Goal: Task Accomplishment & Management: Manage account settings

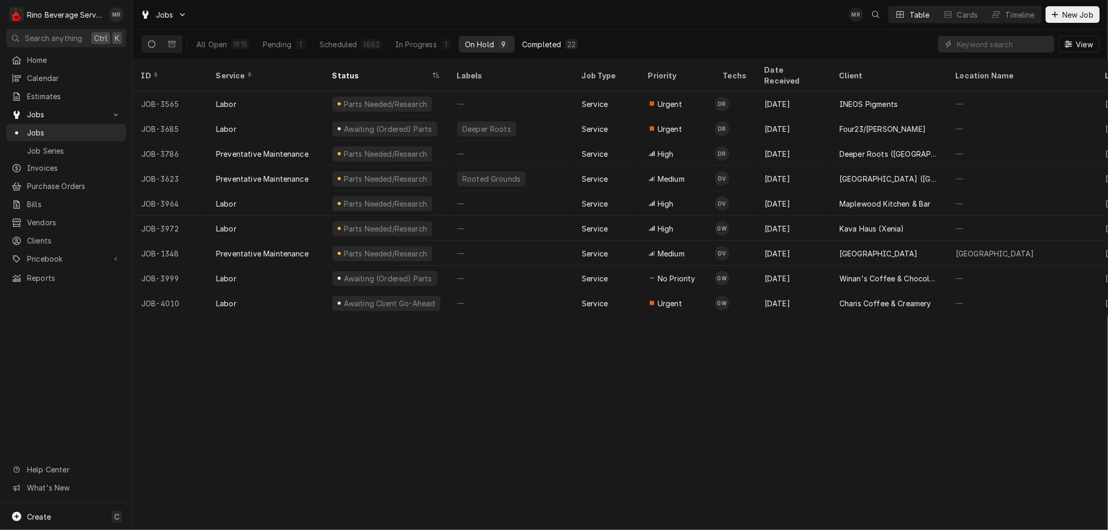
click at [554, 44] on div "Completed" at bounding box center [541, 44] width 39 height 11
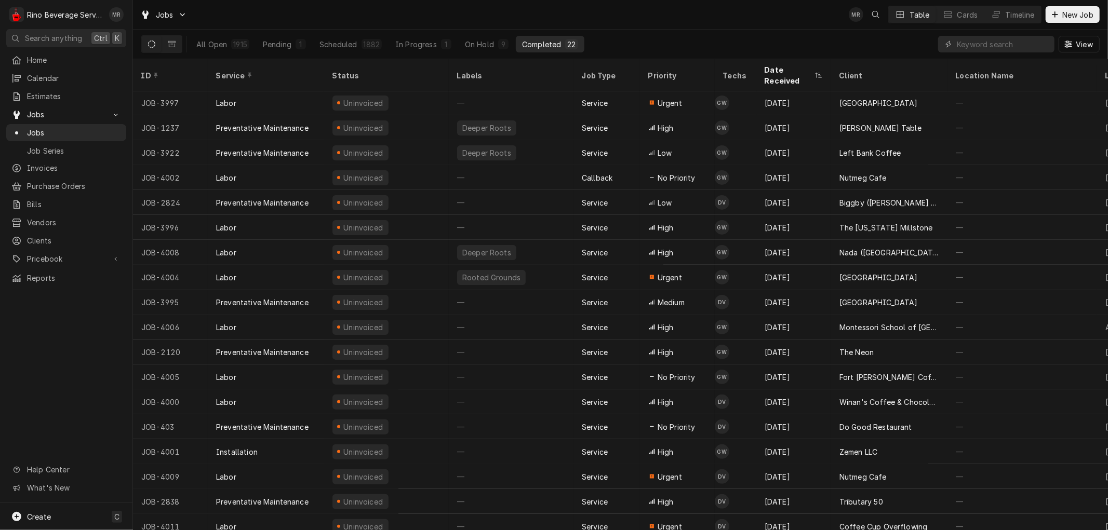
scroll to position [105, 0]
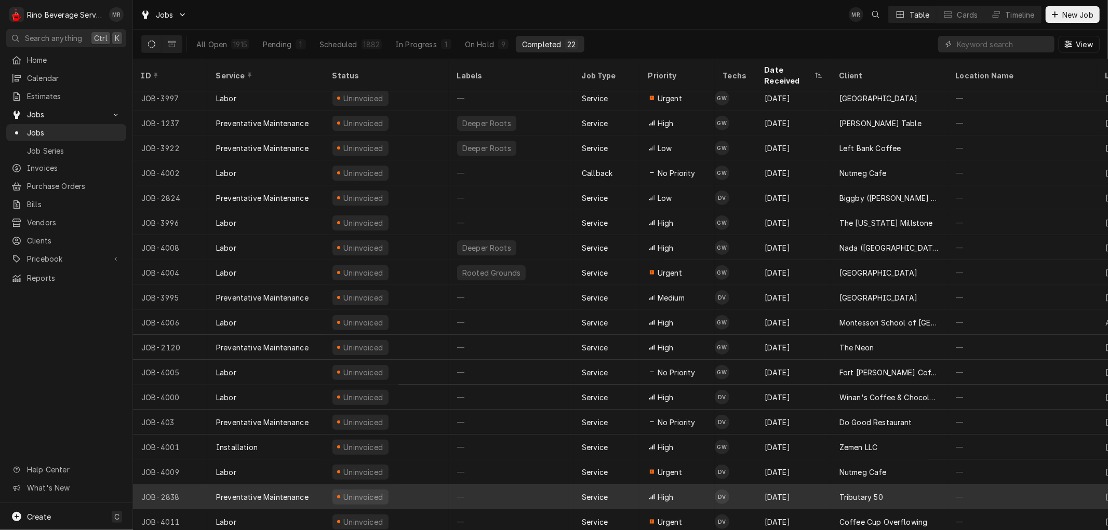
click at [527, 485] on div "—" at bounding box center [511, 497] width 125 height 25
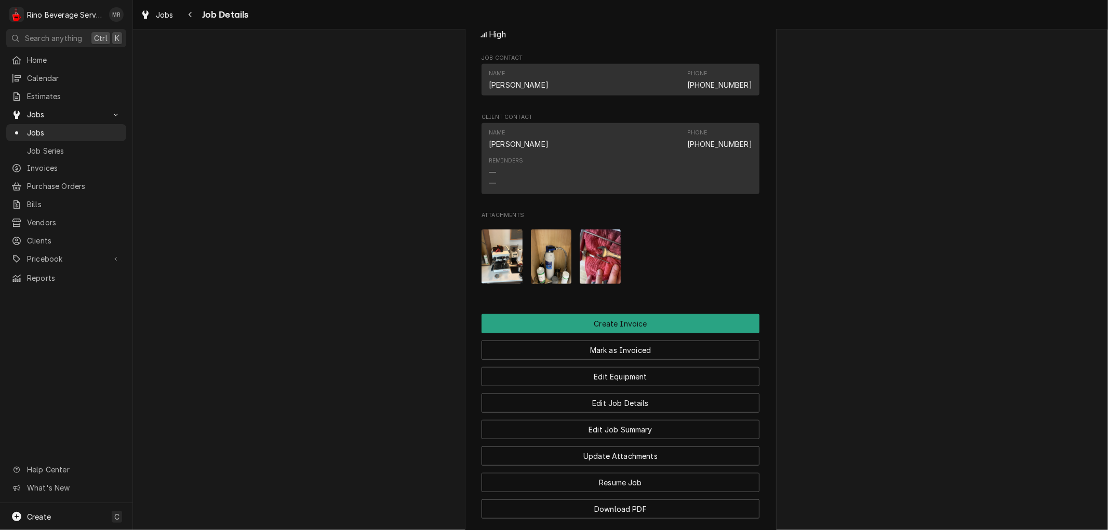
scroll to position [568, 0]
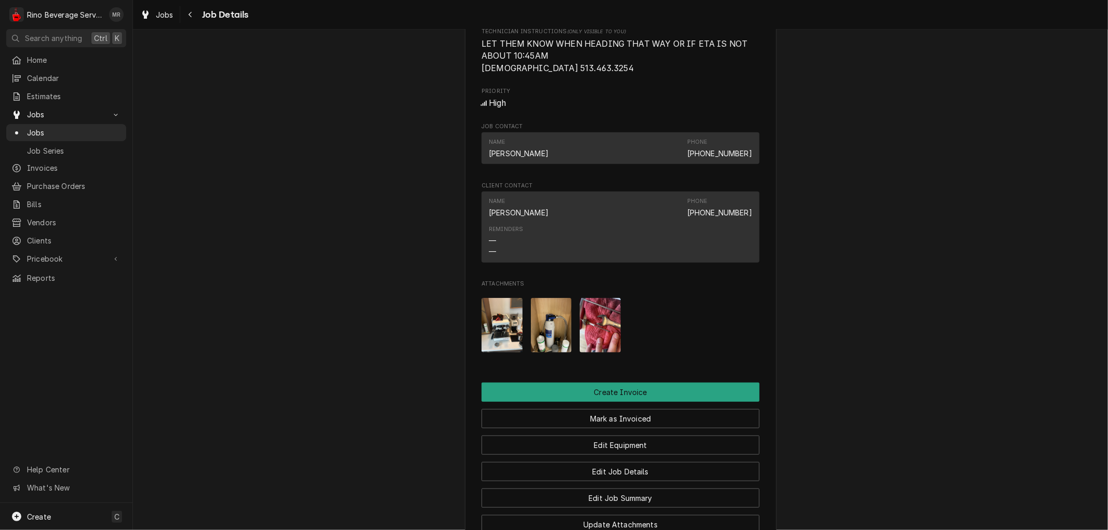
click at [543, 337] on img "Attachments" at bounding box center [551, 325] width 41 height 55
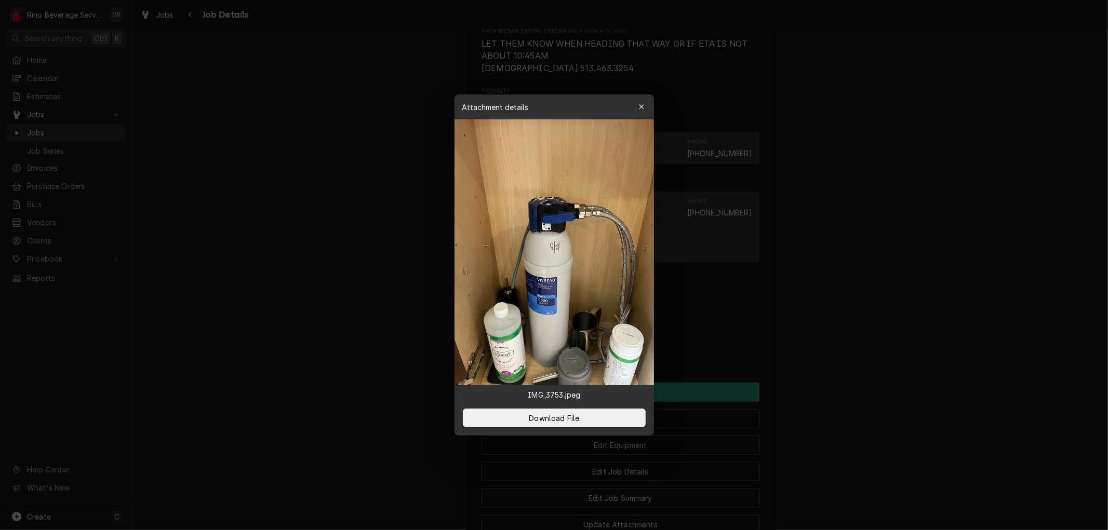
click at [640, 108] on icon "button" at bounding box center [641, 106] width 6 height 7
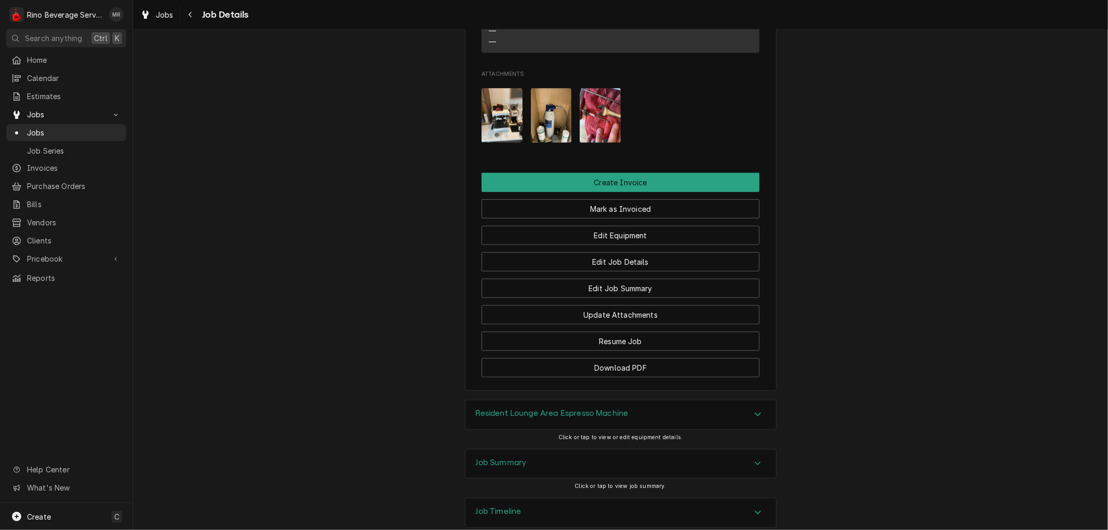
scroll to position [857, 0]
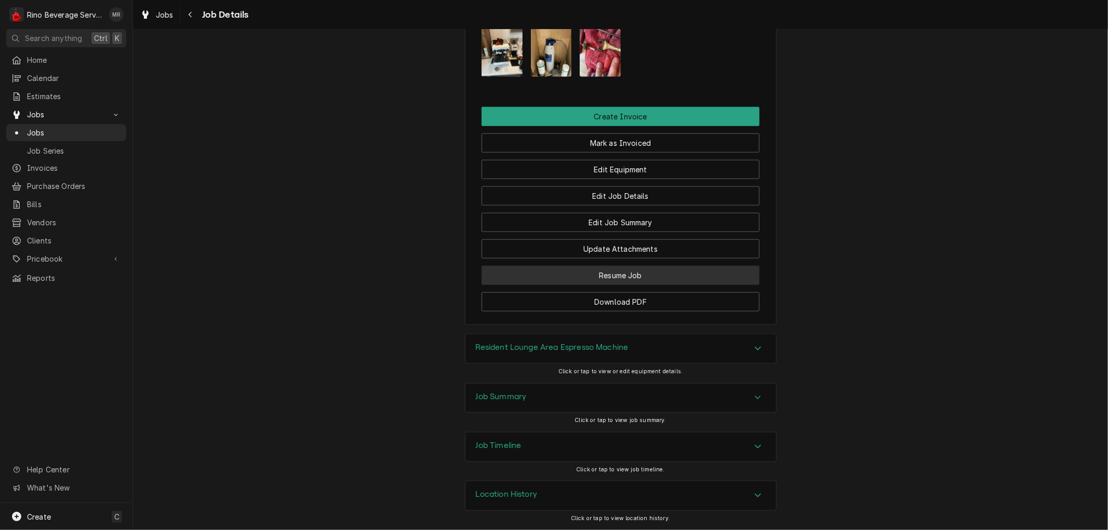
click at [664, 273] on button "Resume Job" at bounding box center [620, 275] width 278 height 19
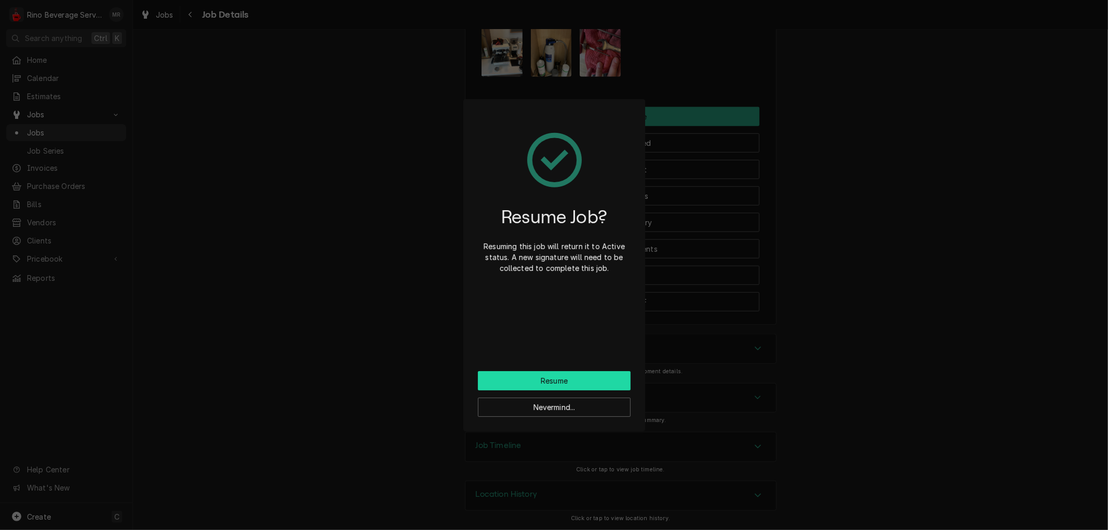
click at [583, 380] on button "Resume" at bounding box center [554, 380] width 153 height 19
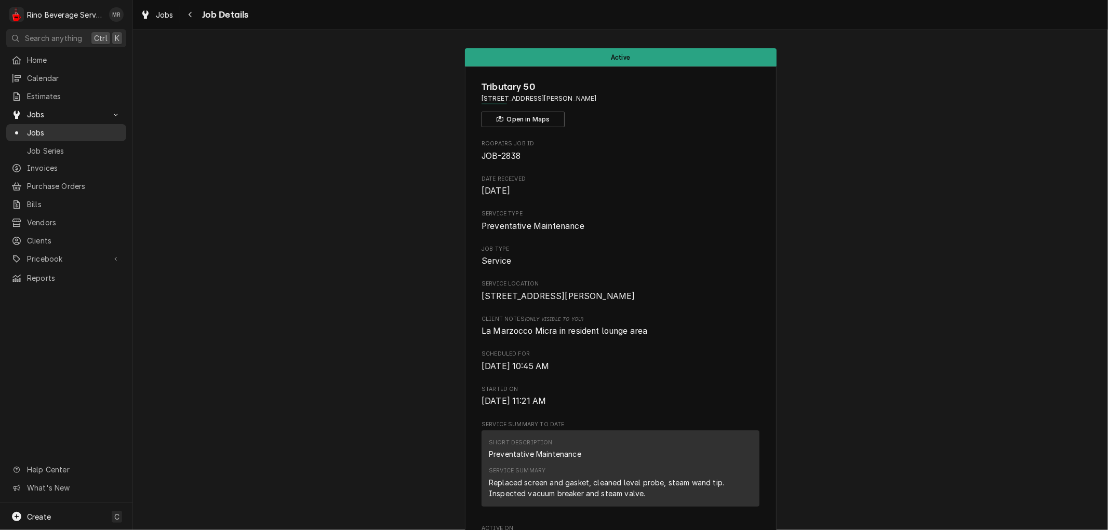
click at [62, 127] on span "Jobs" at bounding box center [74, 132] width 94 height 11
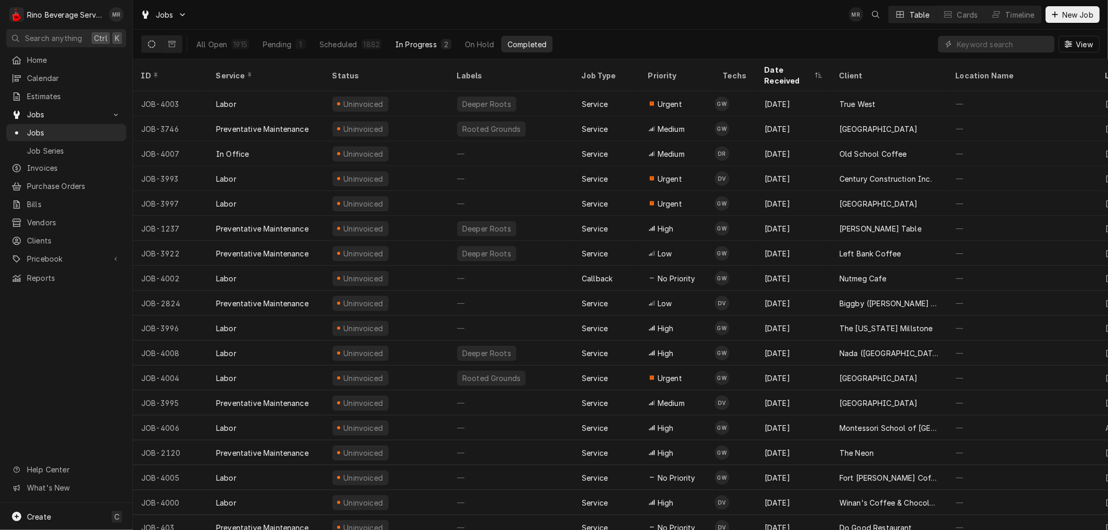
click at [419, 42] on div "In Progress" at bounding box center [416, 44] width 42 height 11
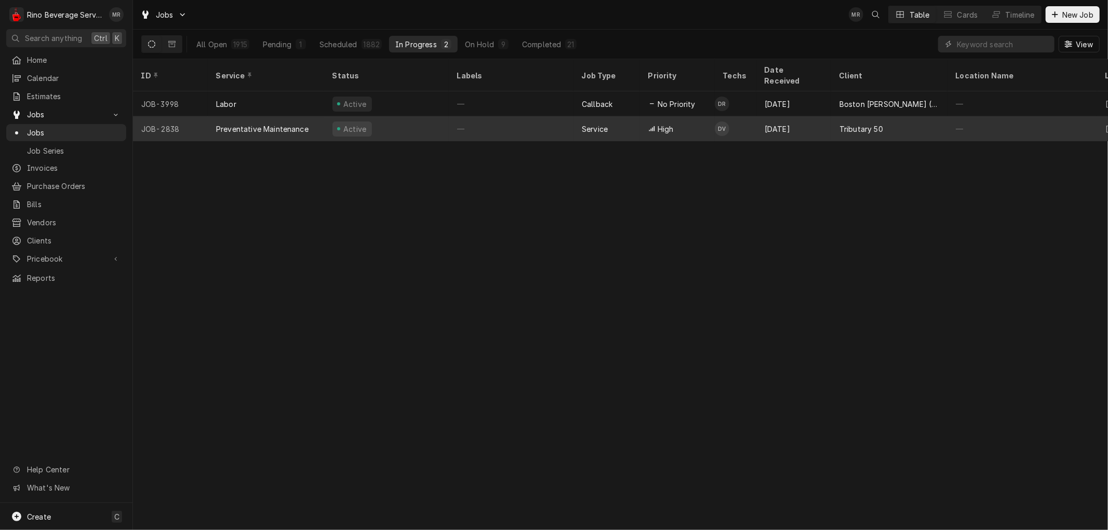
click at [241, 124] on div "Preventative Maintenance" at bounding box center [262, 129] width 92 height 11
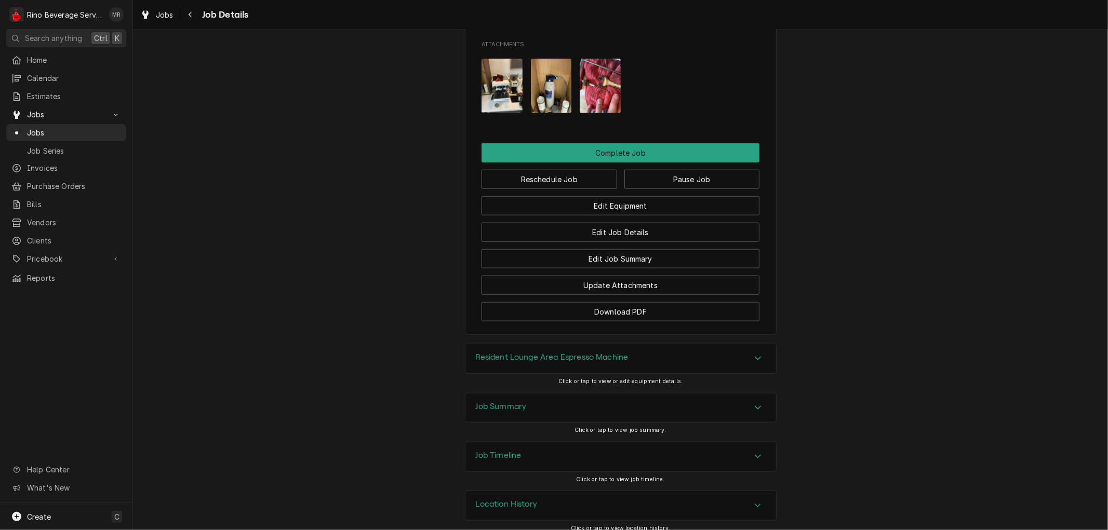
scroll to position [934, 0]
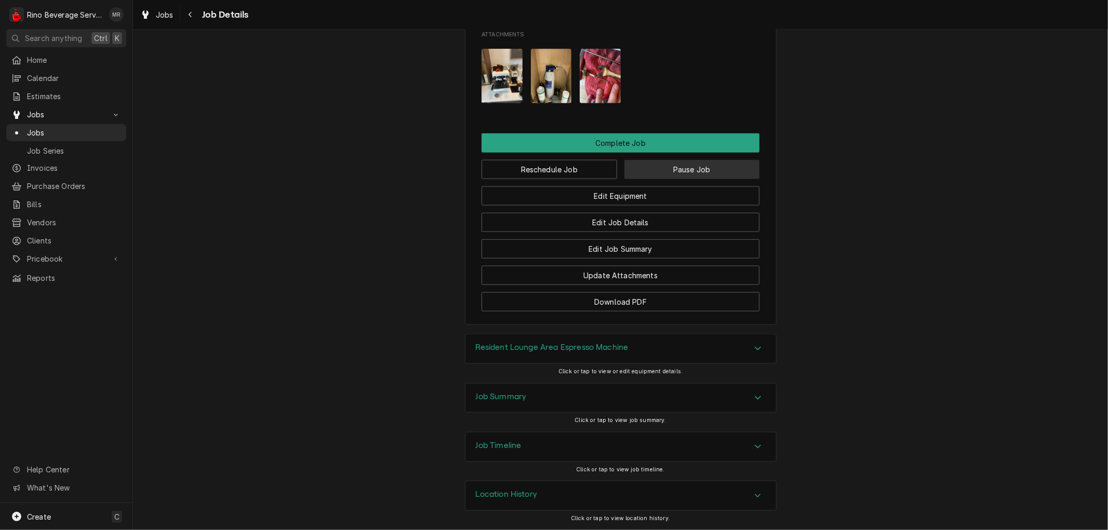
click at [690, 168] on button "Pause Job" at bounding box center [692, 169] width 136 height 19
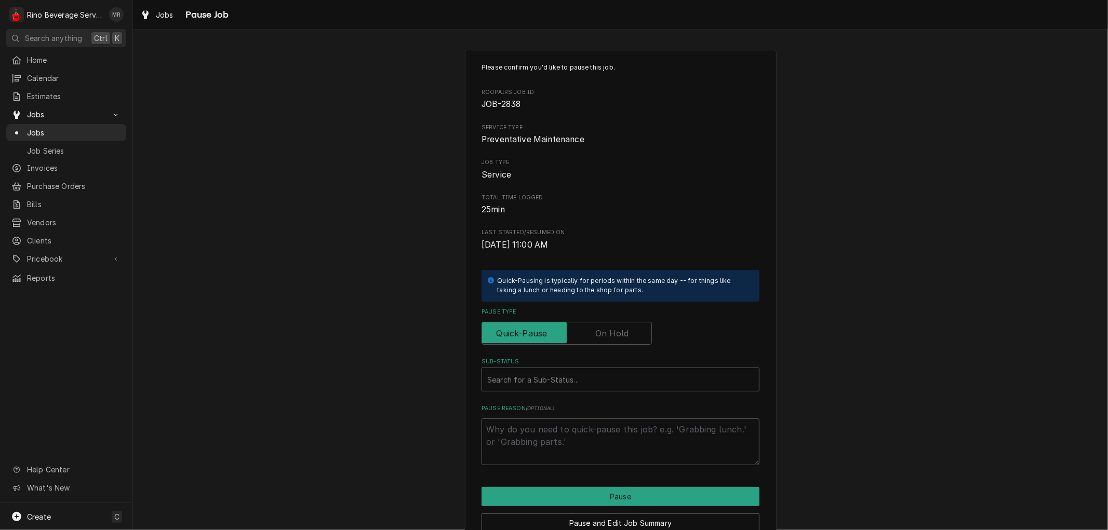
click at [594, 333] on label "Pause Type" at bounding box center [566, 333] width 170 height 23
click at [594, 333] on input "Pause Type" at bounding box center [566, 333] width 161 height 23
checkbox input "true"
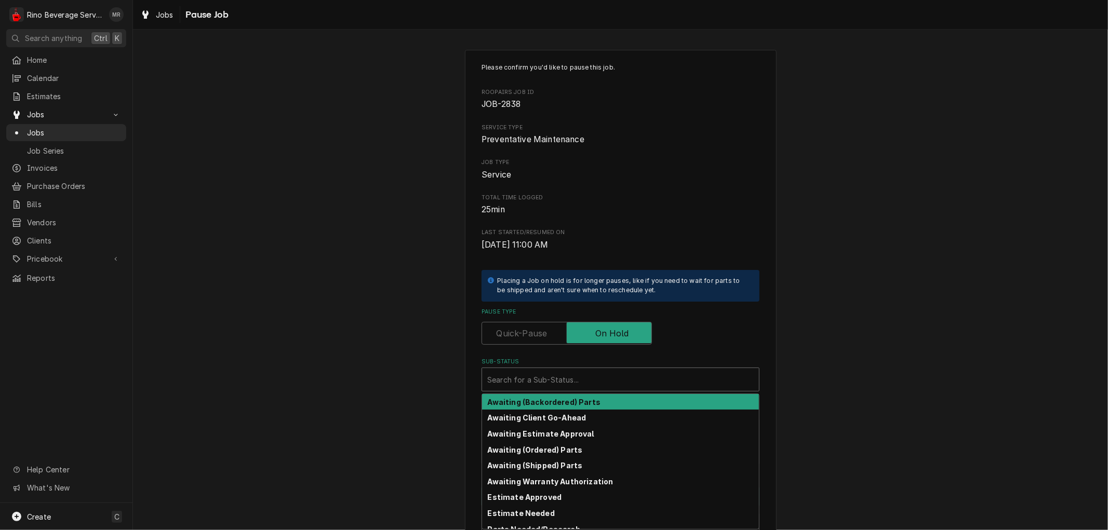
click at [554, 379] on div "Sub-Status" at bounding box center [620, 379] width 266 height 19
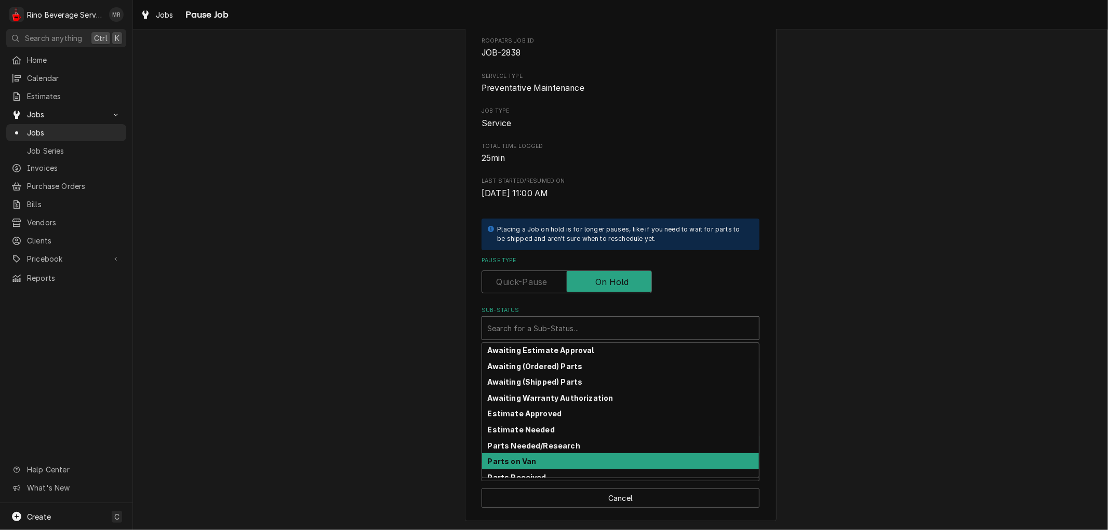
scroll to position [58, 0]
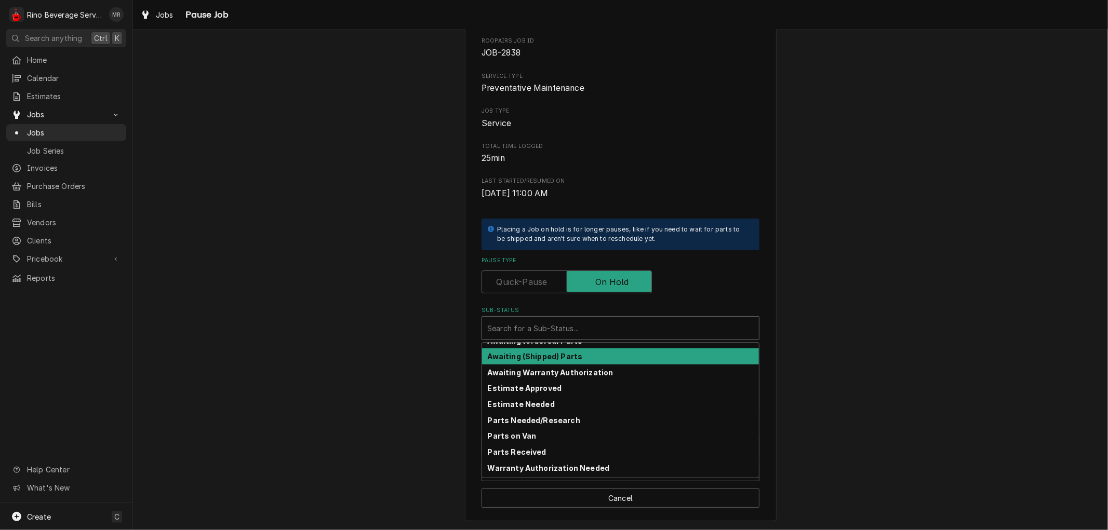
click at [584, 354] on div "Awaiting (Shipped) Parts" at bounding box center [620, 356] width 277 height 16
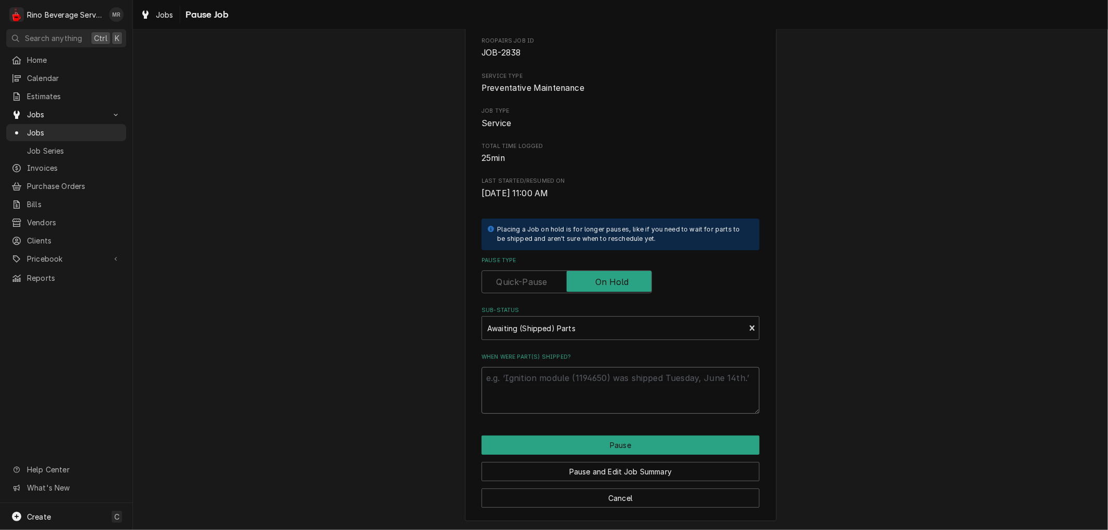
click at [545, 380] on textarea "When were part(s) shipped?" at bounding box center [620, 390] width 278 height 47
type textarea "x"
type textarea "N"
type textarea "x"
type textarea "Ne"
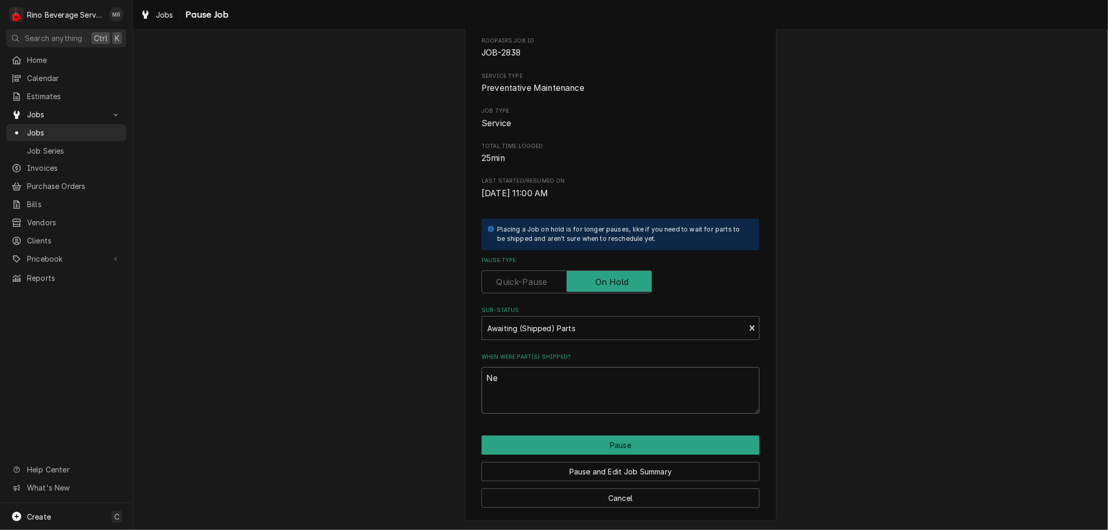
type textarea "x"
type textarea "Nee"
type textarea "x"
type textarea "Need"
type textarea "x"
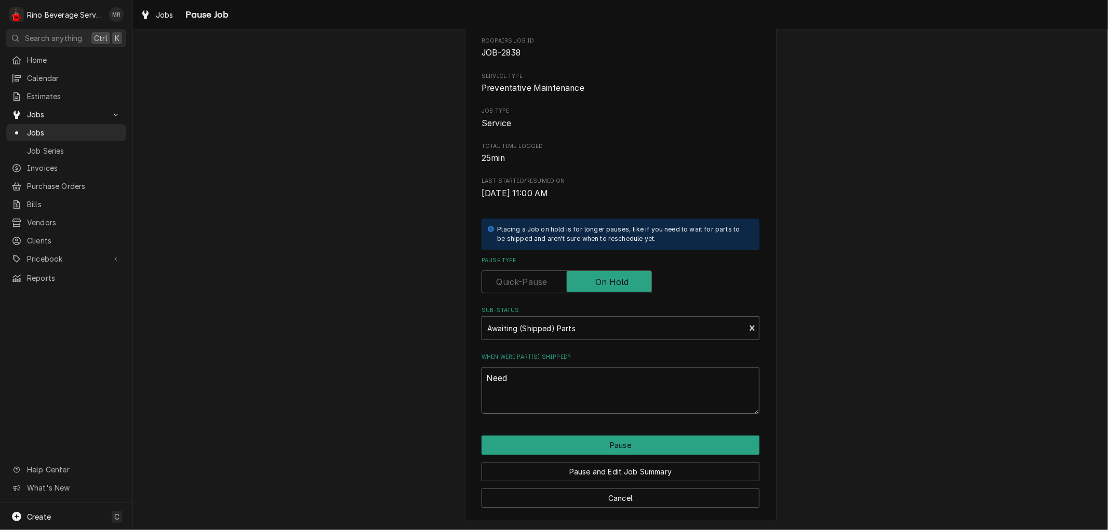
type textarea "Needs"
type textarea "x"
type textarea "Needs"
type textarea "x"
type textarea "Needs M"
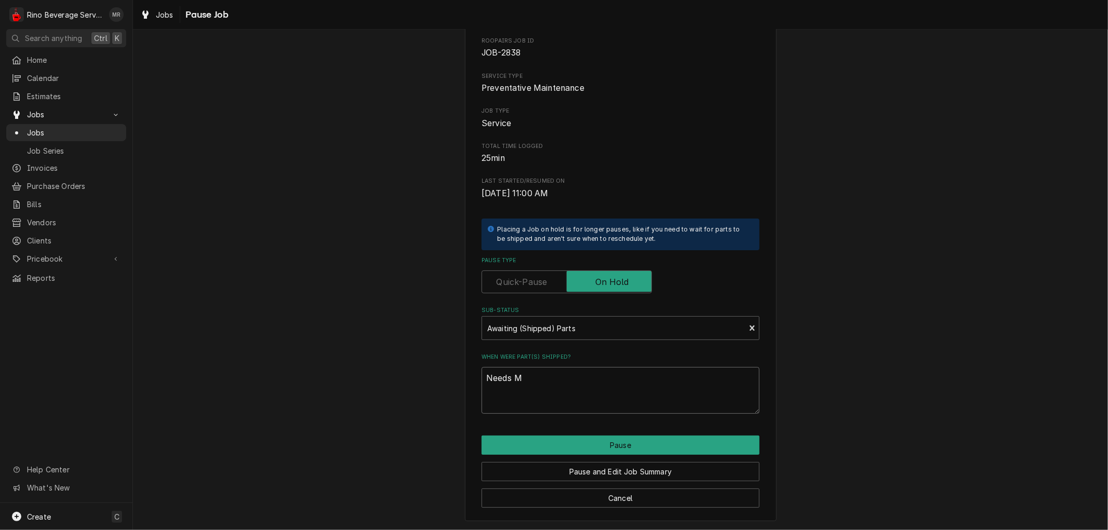
type textarea "x"
type textarea "Needs Ma"
type textarea "x"
type textarea "Needs Mav"
type textarea "x"
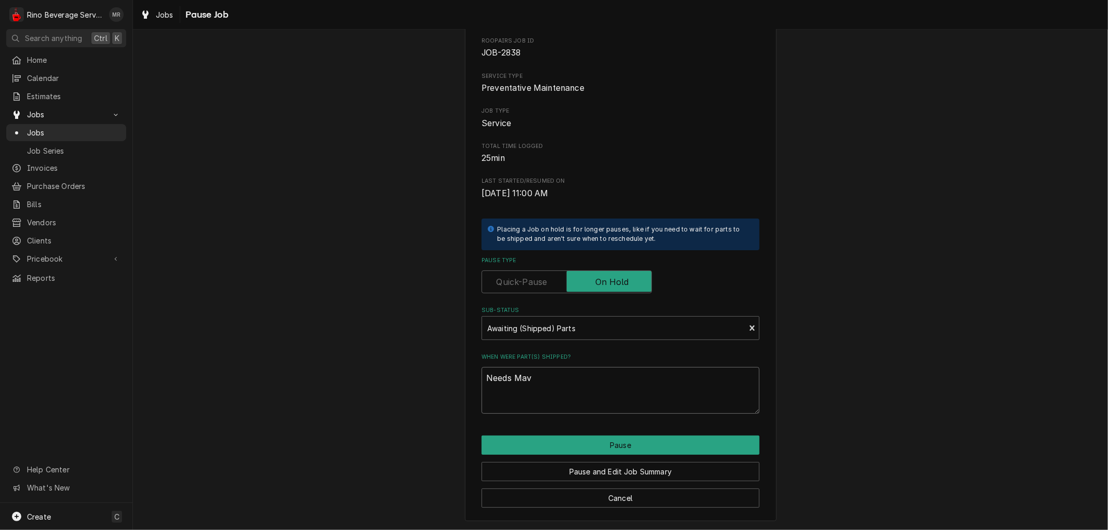
type textarea "Needs Mave"
type textarea "x"
type textarea "Needs Mavea"
type textarea "x"
type textarea "Needs Mavea"
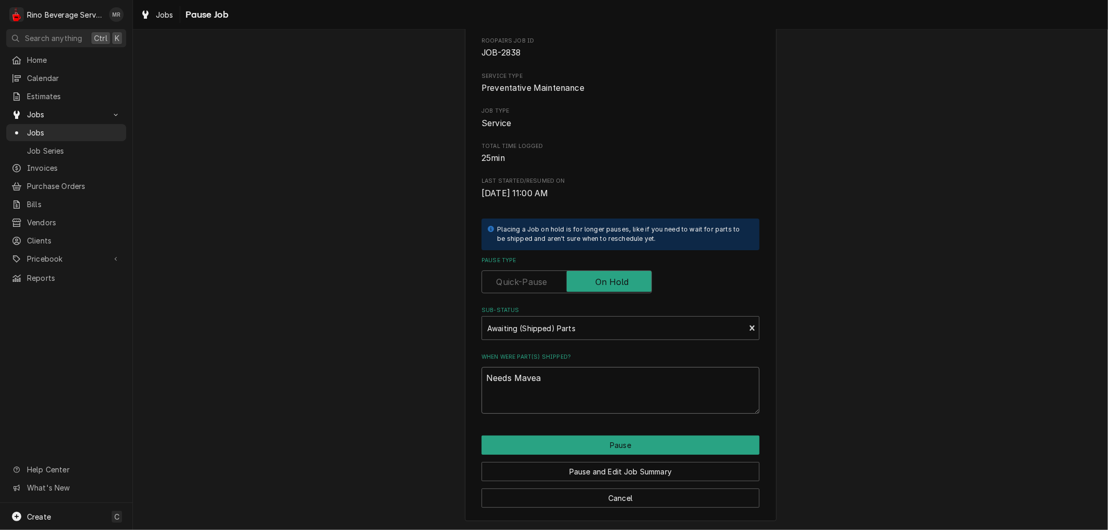
type textarea "x"
type textarea "Needs Mavea f"
type textarea "x"
type textarea "Needs Mavea fi"
type textarea "x"
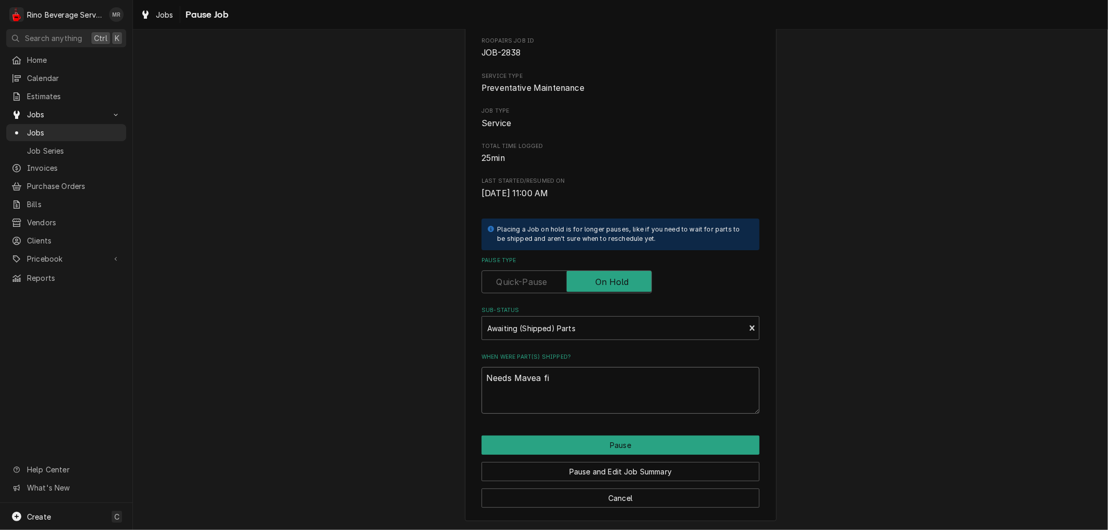
type textarea "Needs Mavea fil"
type textarea "x"
type textarea "Needs Mavea filt"
type textarea "x"
type textarea "Needs Mavea filte"
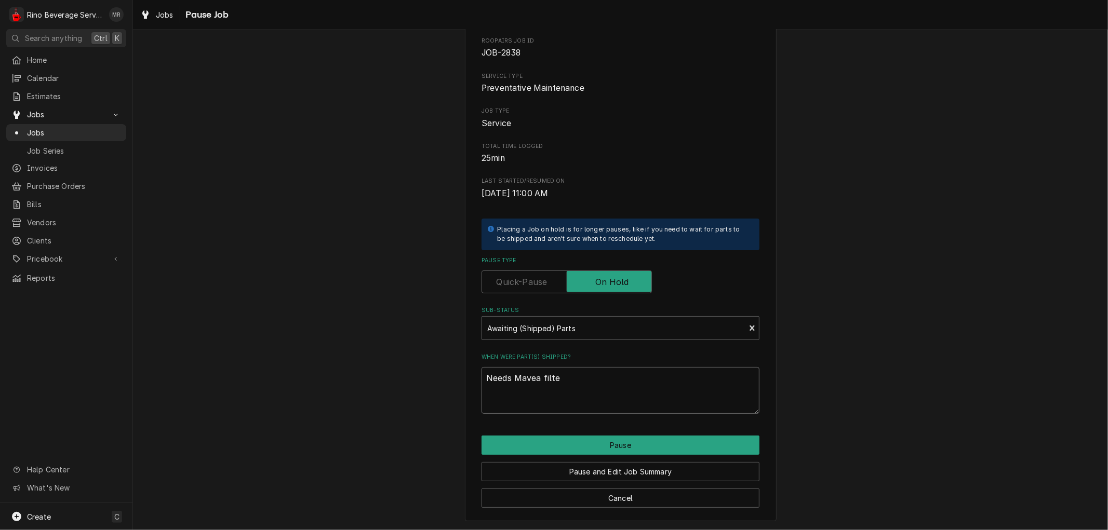
type textarea "x"
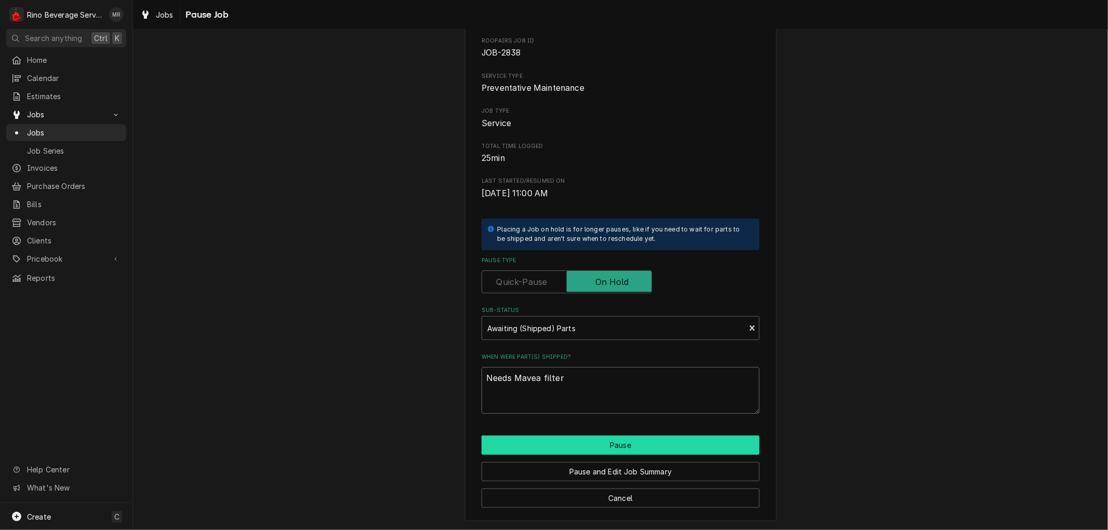
type textarea "Needs Mavea filter"
click at [608, 442] on button "Pause" at bounding box center [620, 445] width 278 height 19
type textarea "x"
